Goal: Contribute content: Add original content to the website for others to see

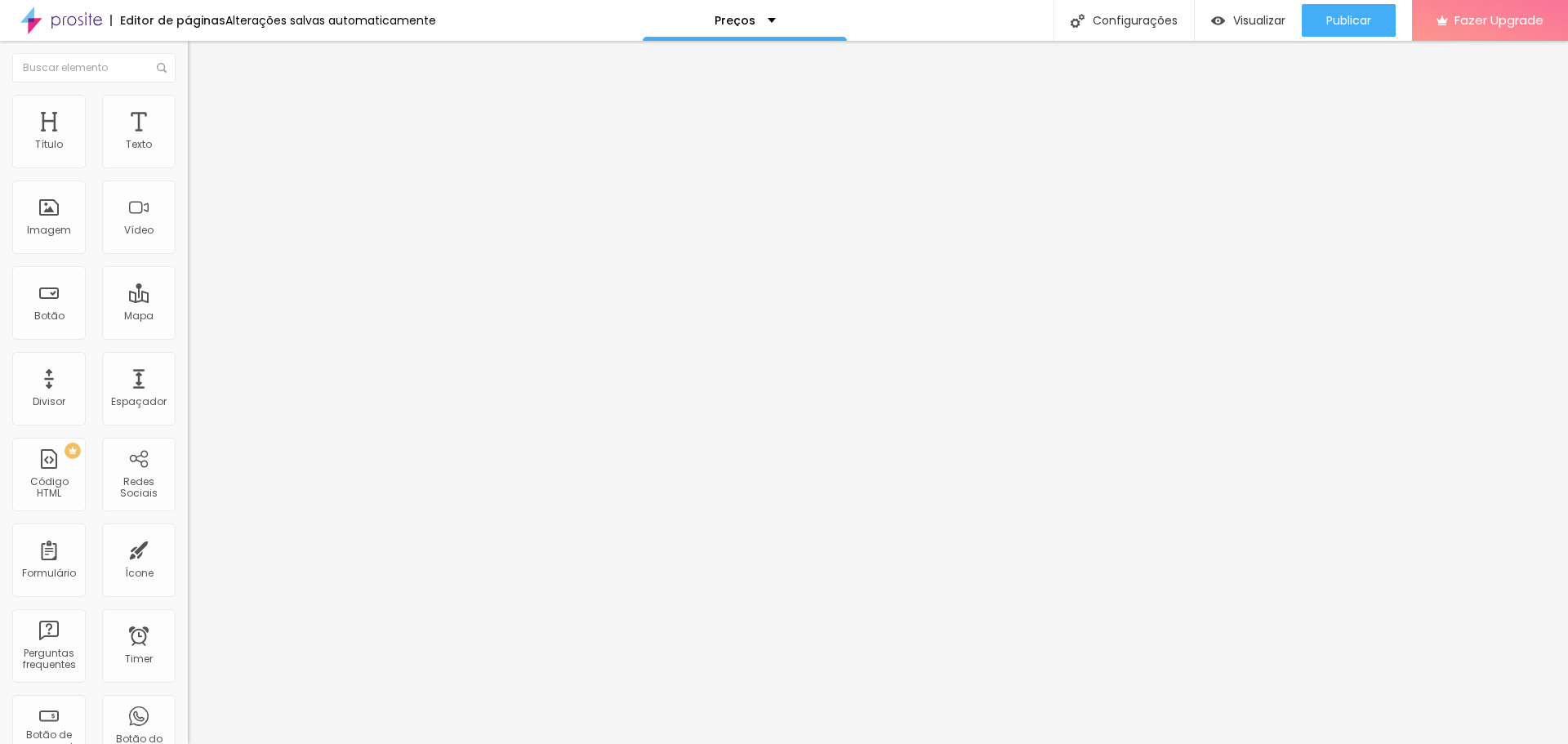
click at [200, 59] on img "button" at bounding box center [206, 60] width 13 height 13
click at [187, 140] on span "Adicionar imagem" at bounding box center [240, 133] width 105 height 14
